Goal: Book appointment/travel/reservation

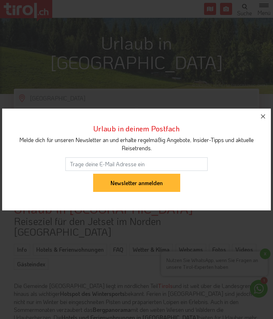
click at [268, 124] on button "button" at bounding box center [264, 117] width 16 height 16
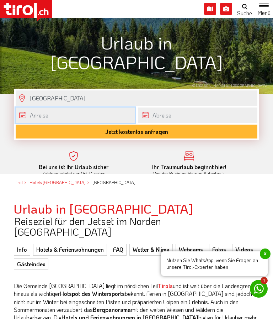
click at [25, 113] on body ".st0{fill:#FFFFFF}.st1{fill:#E31017} Die Region [GEOGRAPHIC_DATA] [GEOGRAPHIC_D…" at bounding box center [136, 14] width 273 height 319
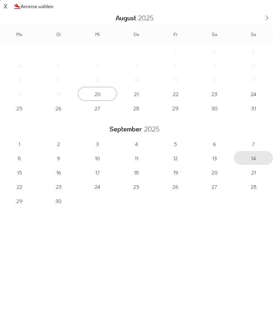
click at [256, 157] on span "14" at bounding box center [253, 158] width 39 height 14
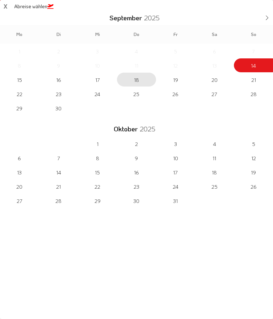
click at [140, 75] on span "18" at bounding box center [136, 80] width 39 height 14
type input "[DATE]"
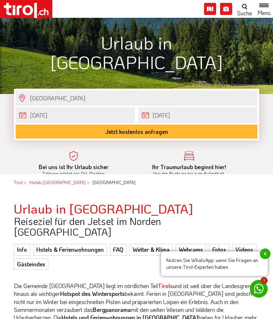
click at [142, 128] on button "Jetzt kostenlos anfragen" at bounding box center [137, 132] width 242 height 14
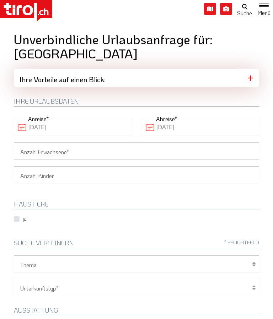
click at [91, 149] on input "Anzahl Erwachsene" at bounding box center [137, 150] width 246 height 17
type input "2"
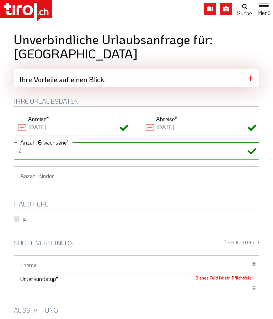
scroll to position [184, 0]
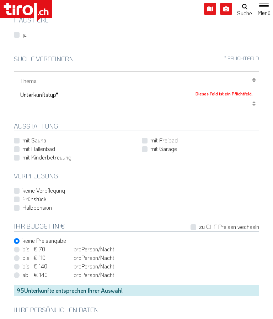
select select "1_1-3"
click at [22, 191] on label "keine Verpflegung" at bounding box center [43, 191] width 43 height 8
click at [19, 191] on input "keine Verpflegung" at bounding box center [73, 190] width 117 height 5
checkbox input "true"
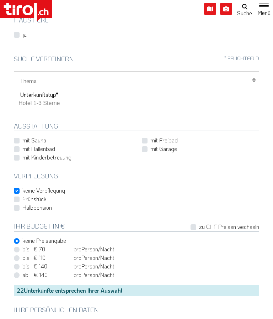
click at [22, 197] on label "Frühstück" at bounding box center [34, 199] width 24 height 8
click at [17, 197] on input "Frühstück" at bounding box center [138, 199] width 246 height 5
checkbox input "true"
click at [22, 187] on label "keine Verpflegung" at bounding box center [43, 191] width 43 height 8
click at [18, 188] on input "keine Verpflegung" at bounding box center [73, 190] width 117 height 5
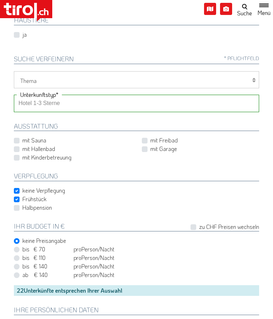
checkbox input "false"
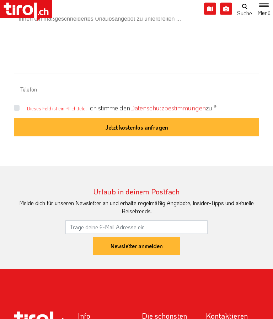
scroll to position [581, 0]
